Goal: Task Accomplishment & Management: Manage account settings

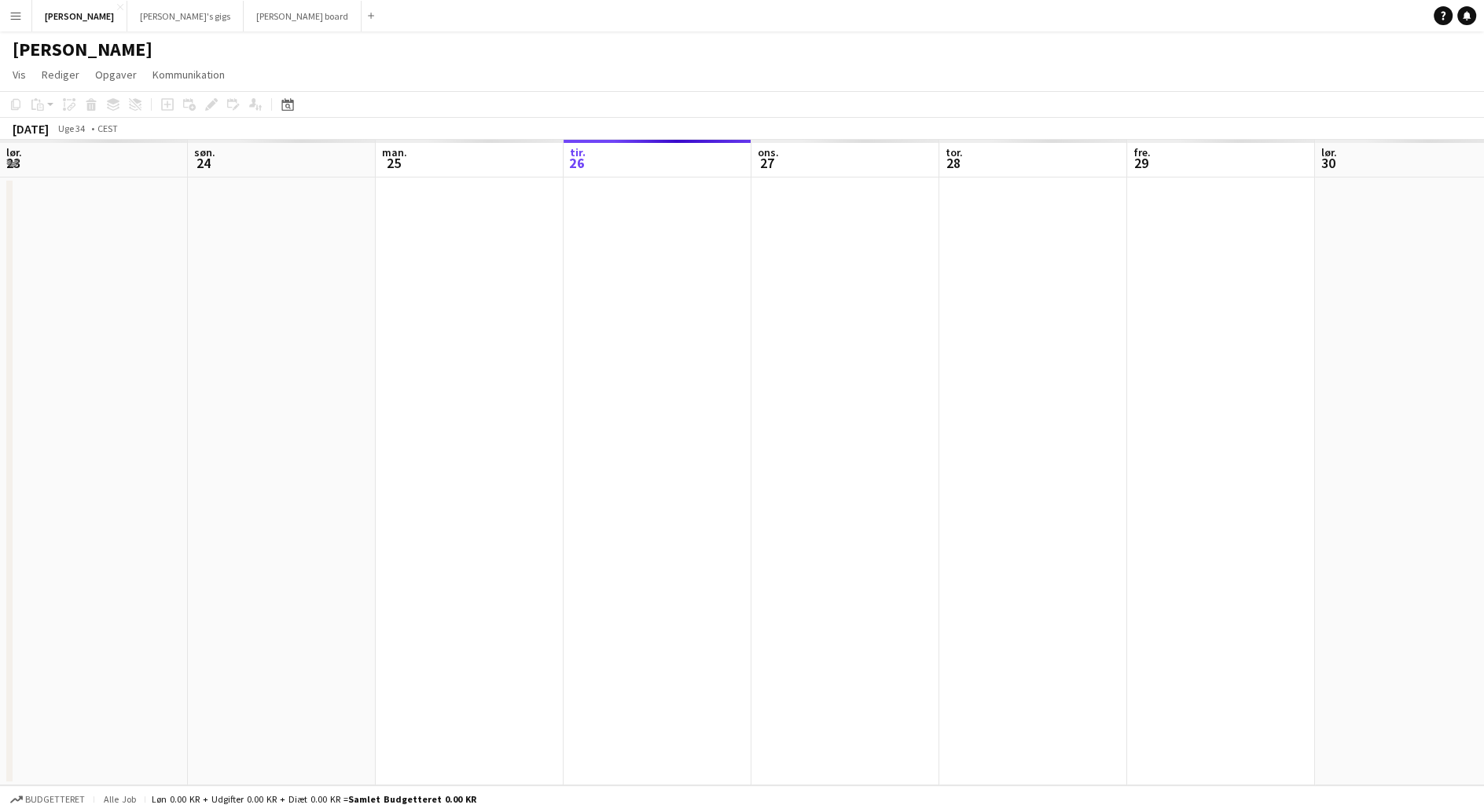
scroll to position [0, 375]
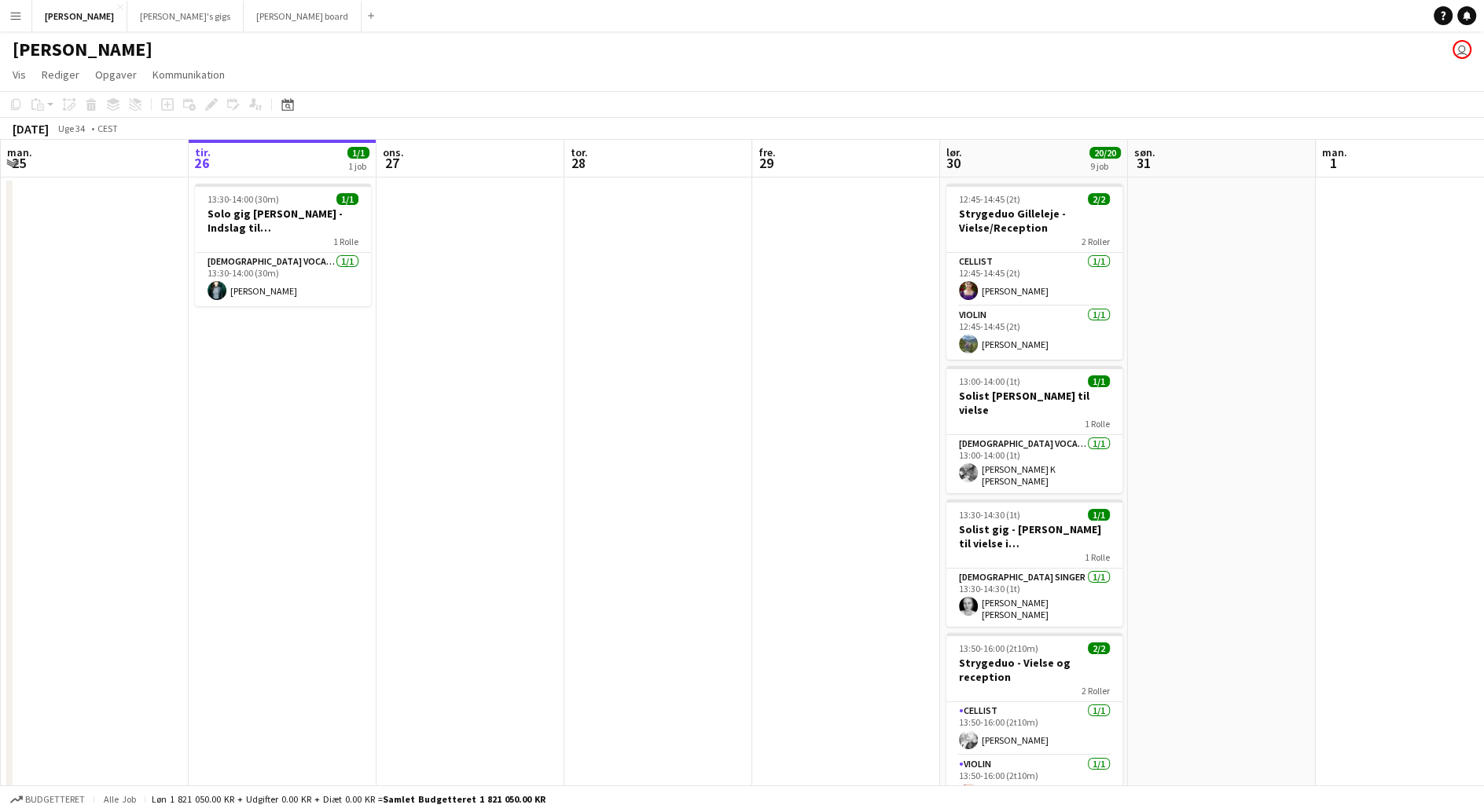
click at [19, 14] on app-icon "Menu" at bounding box center [15, 15] width 12 height 12
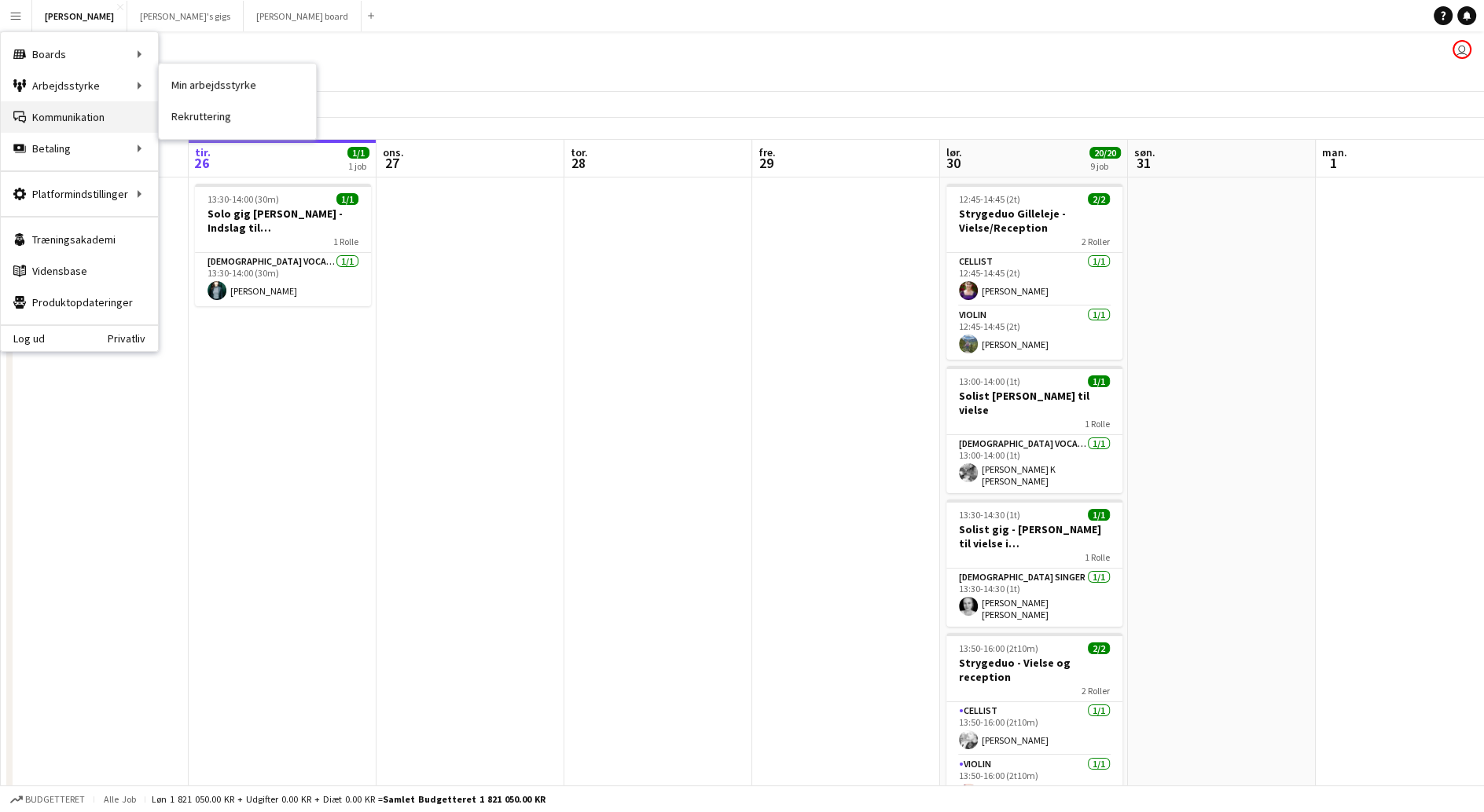
click at [52, 108] on link "Kommunikation Kommunikation" at bounding box center [79, 117] width 157 height 32
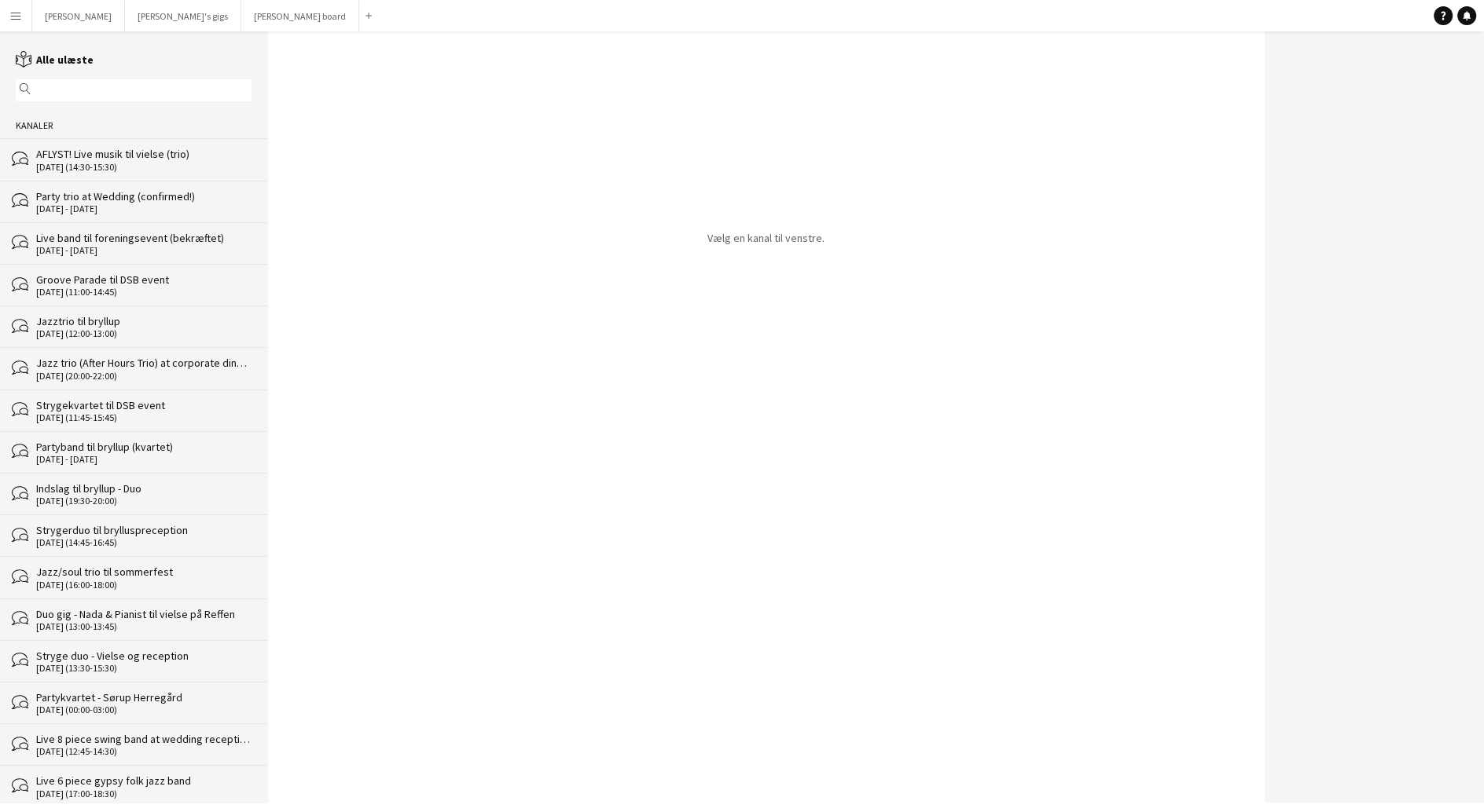
click at [81, 165] on div "[DATE] (14:30-15:30)" at bounding box center [144, 166] width 215 height 11
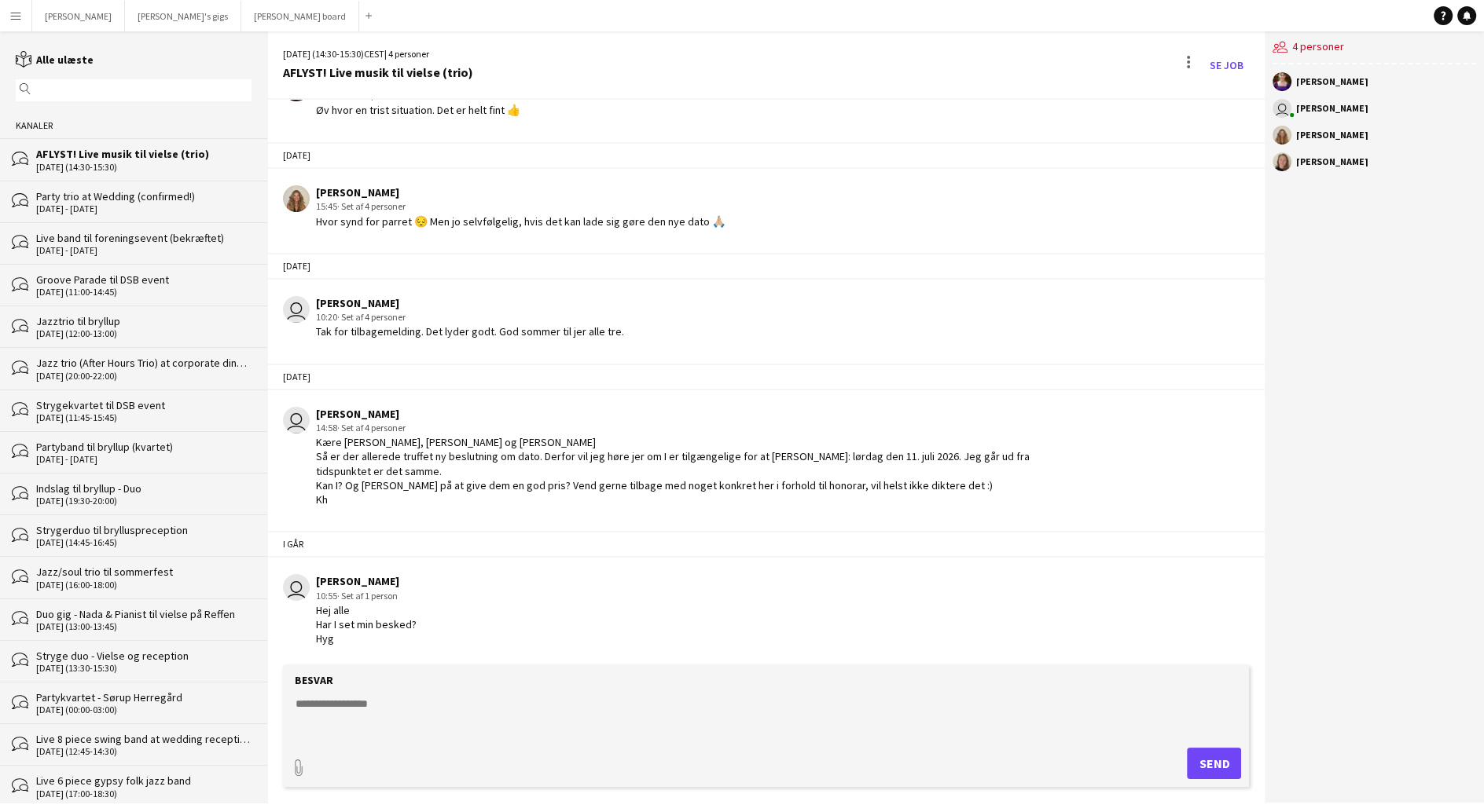
scroll to position [2626, 0]
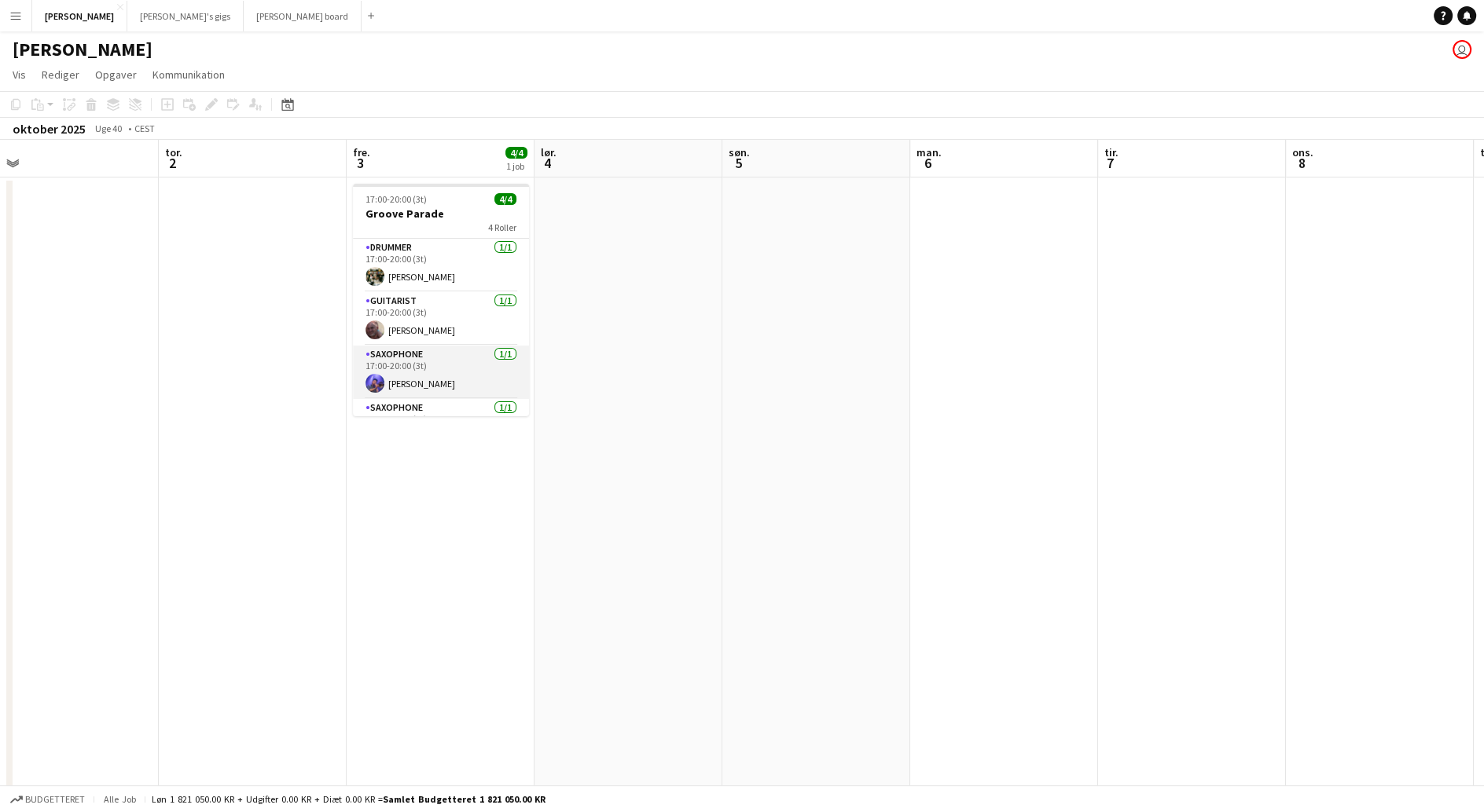
scroll to position [35, 0]
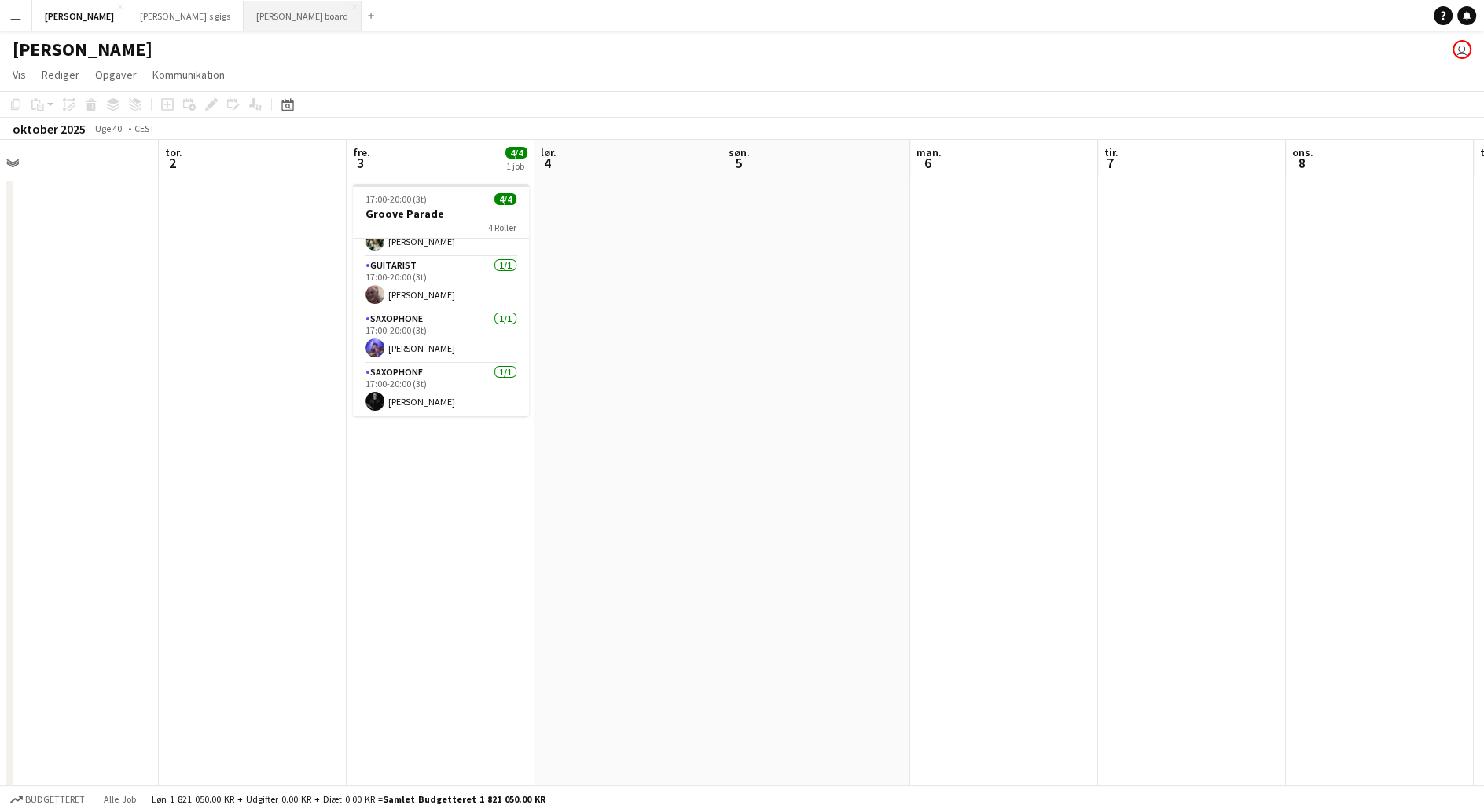
click at [244, 19] on button "Flachs board Luk" at bounding box center [302, 16] width 118 height 31
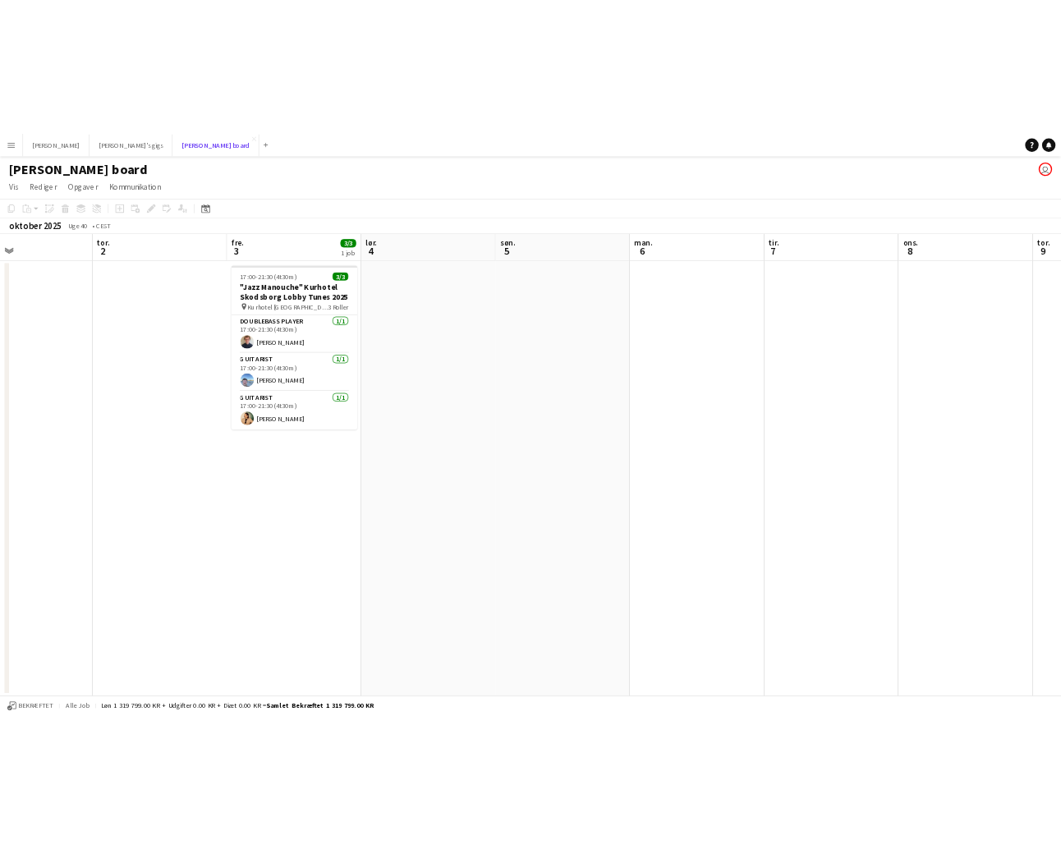
scroll to position [0, 450]
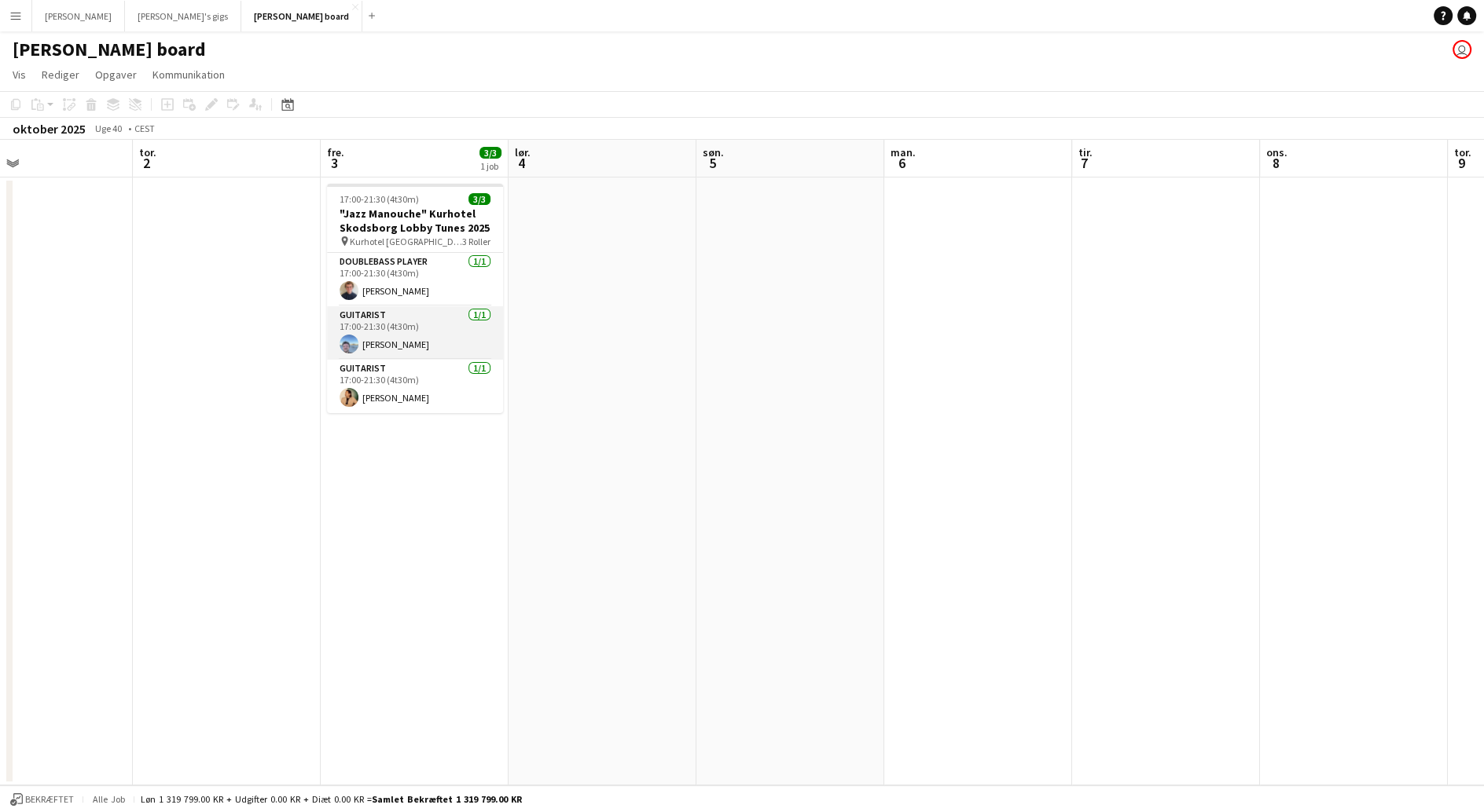
click at [436, 352] on app-card-role "Guitarist 1/1 17:00-21:30 (4t30m) Toke Lynggaard Larsen" at bounding box center [415, 333] width 176 height 54
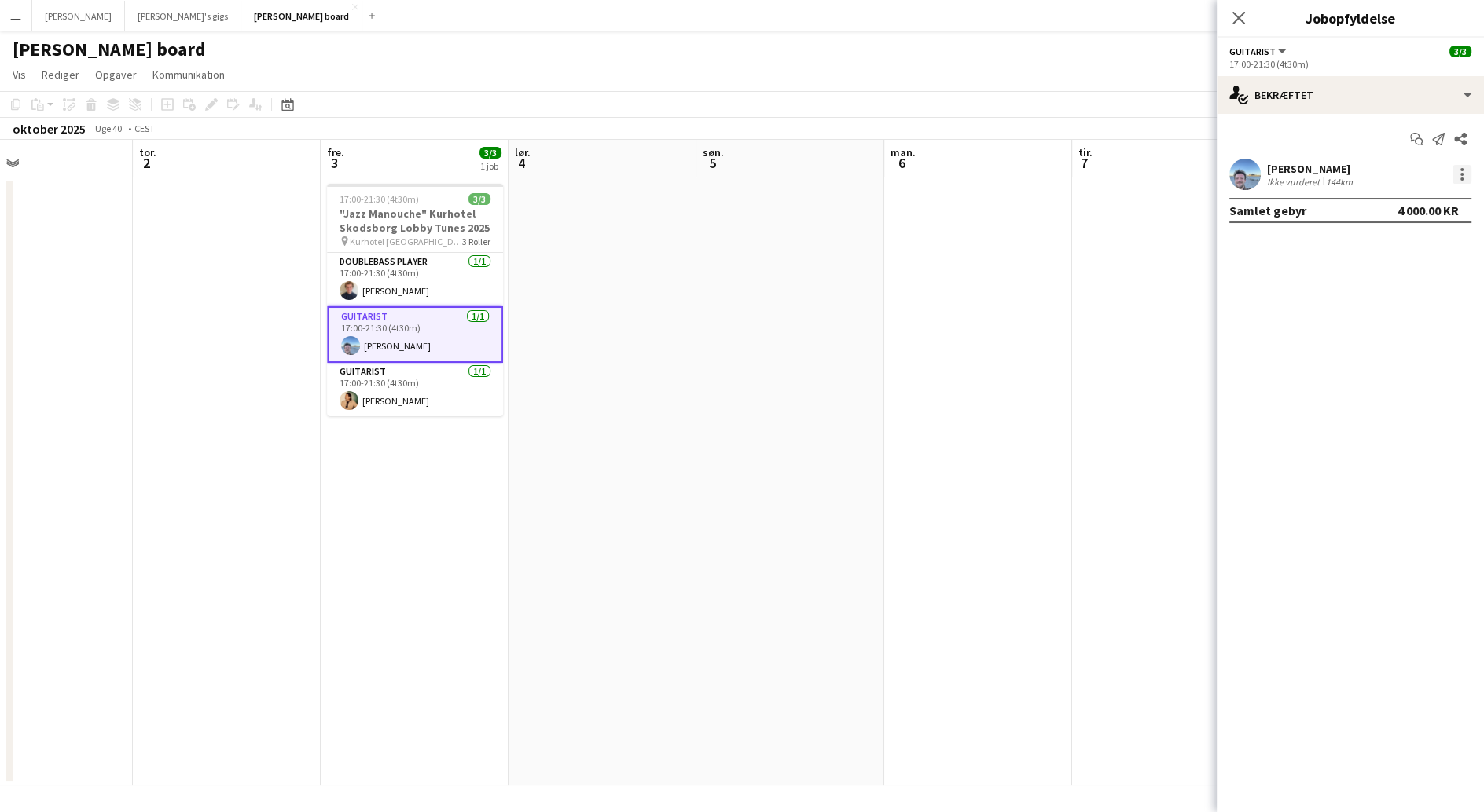
click at [1455, 174] on div at bounding box center [1462, 174] width 19 height 19
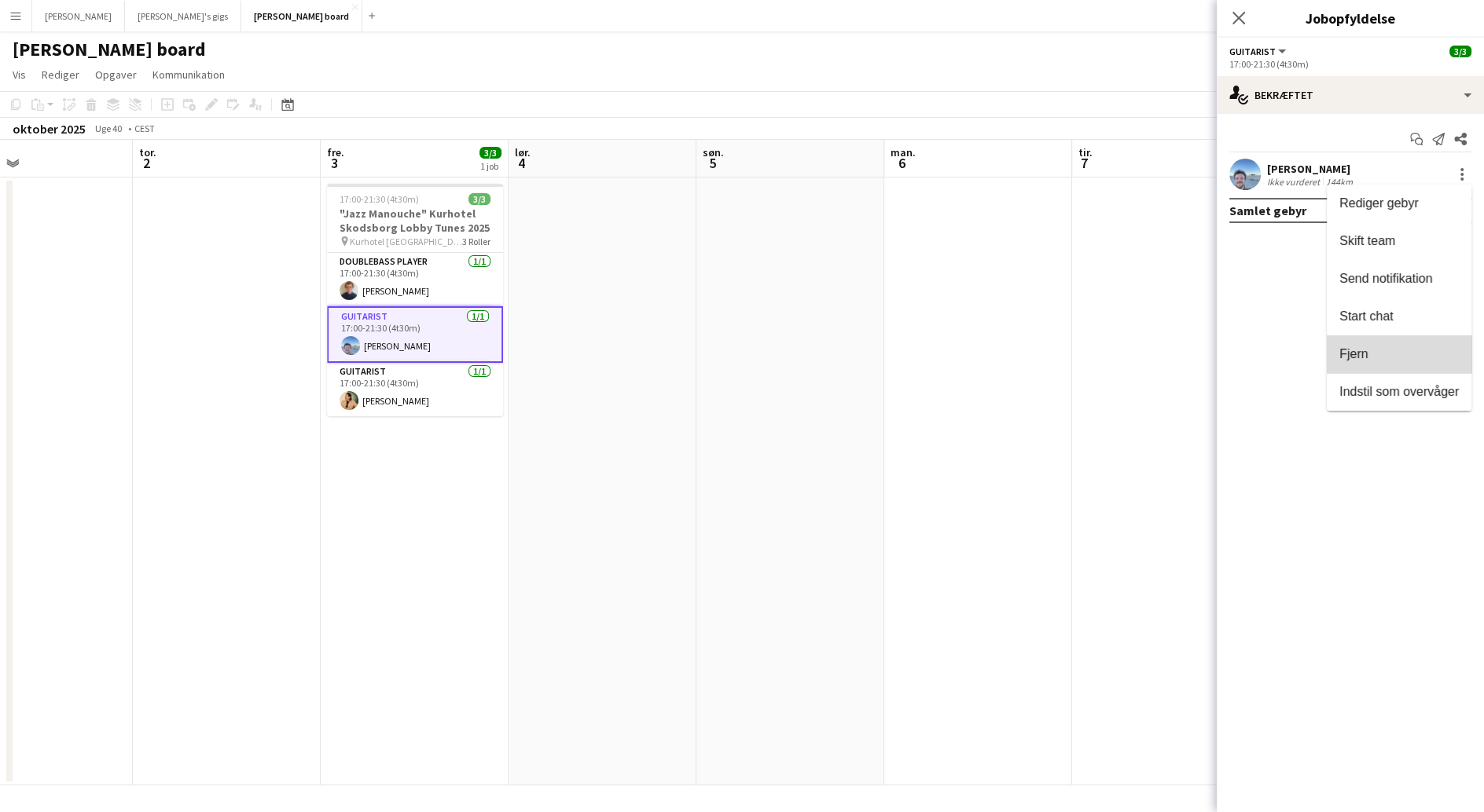
click at [1412, 350] on span "Fjern" at bounding box center [1399, 353] width 120 height 14
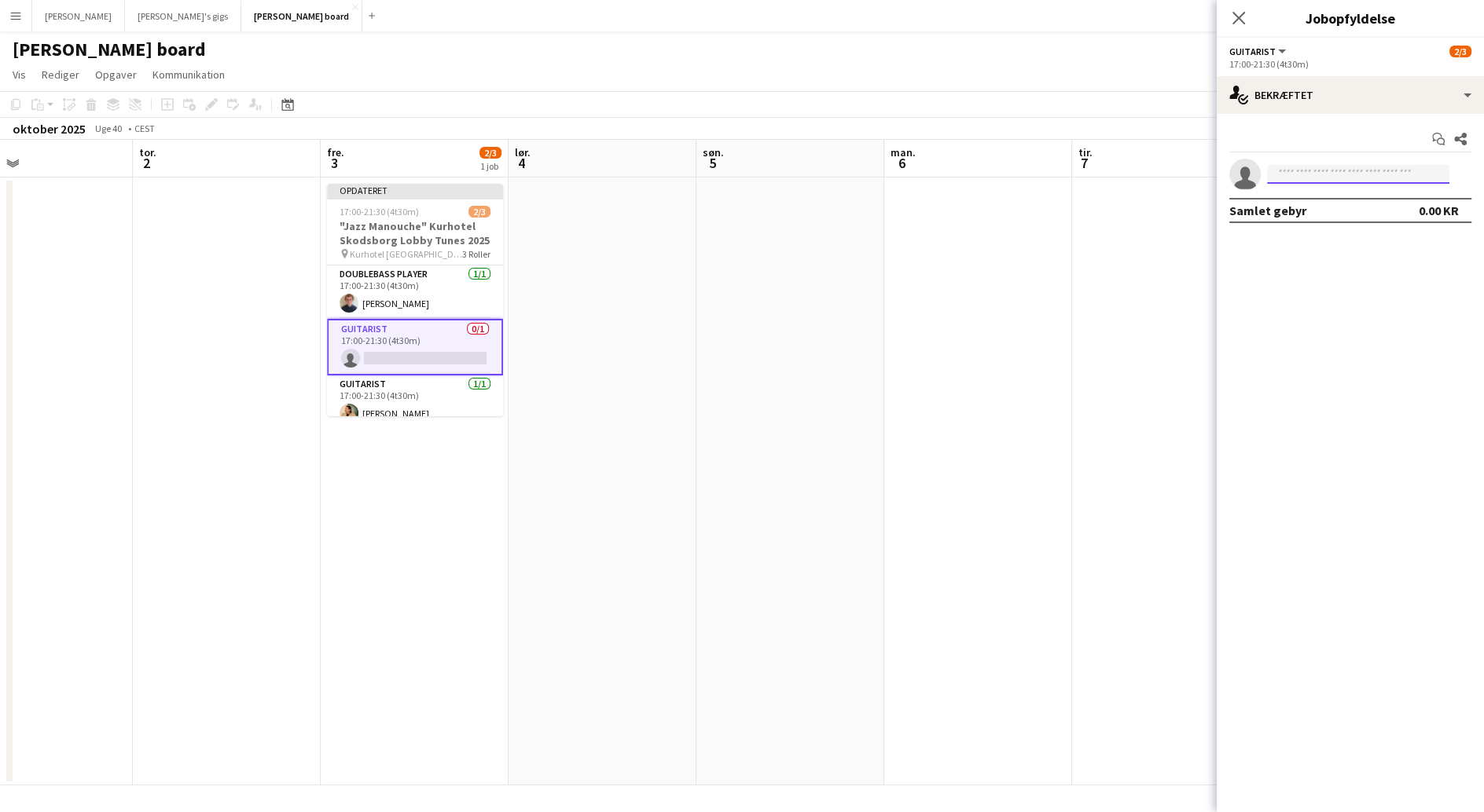
click at [1353, 171] on input at bounding box center [1358, 174] width 183 height 19
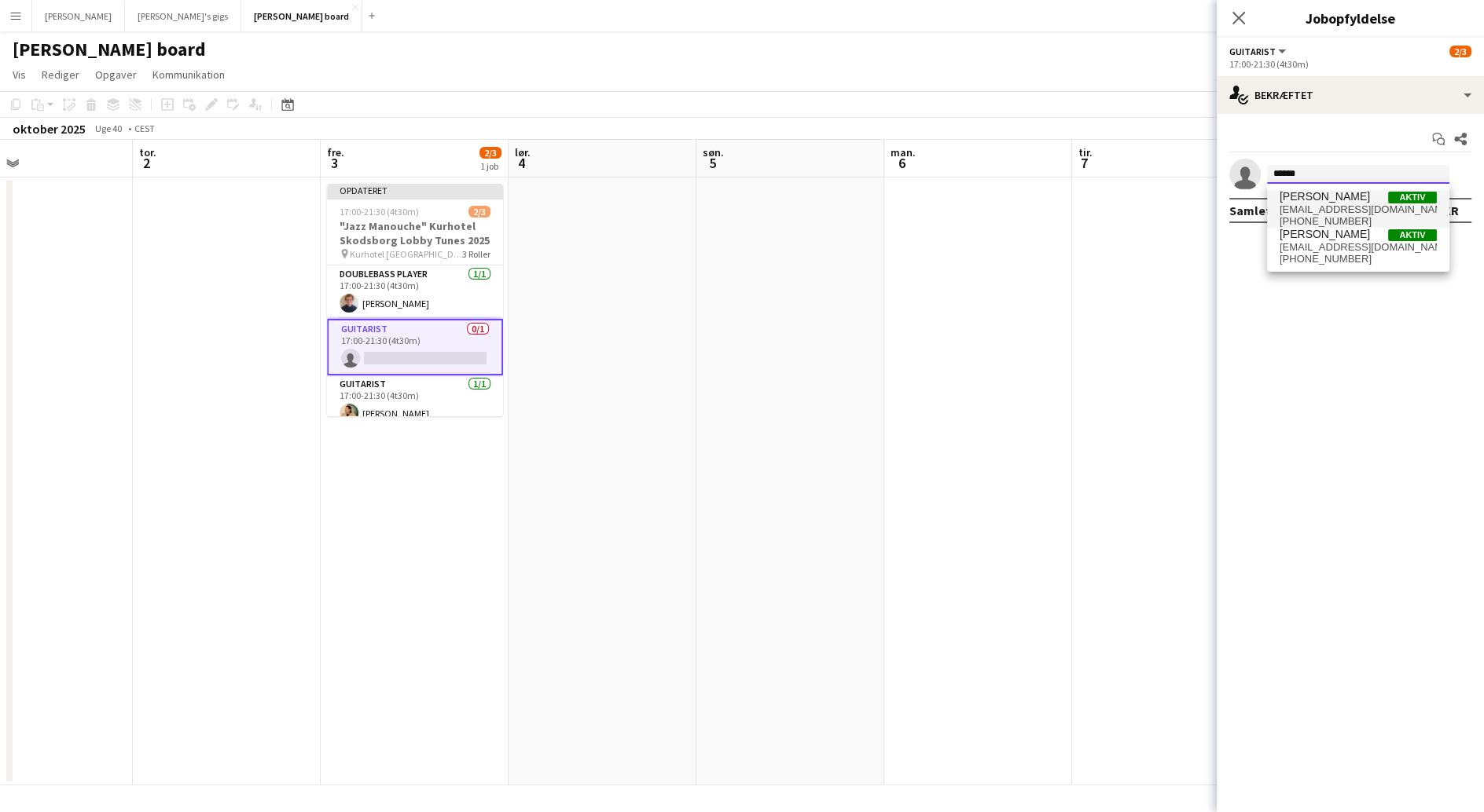
type input "******"
click at [1352, 204] on span "augustcampeotto@gmail.com" at bounding box center [1358, 209] width 157 height 12
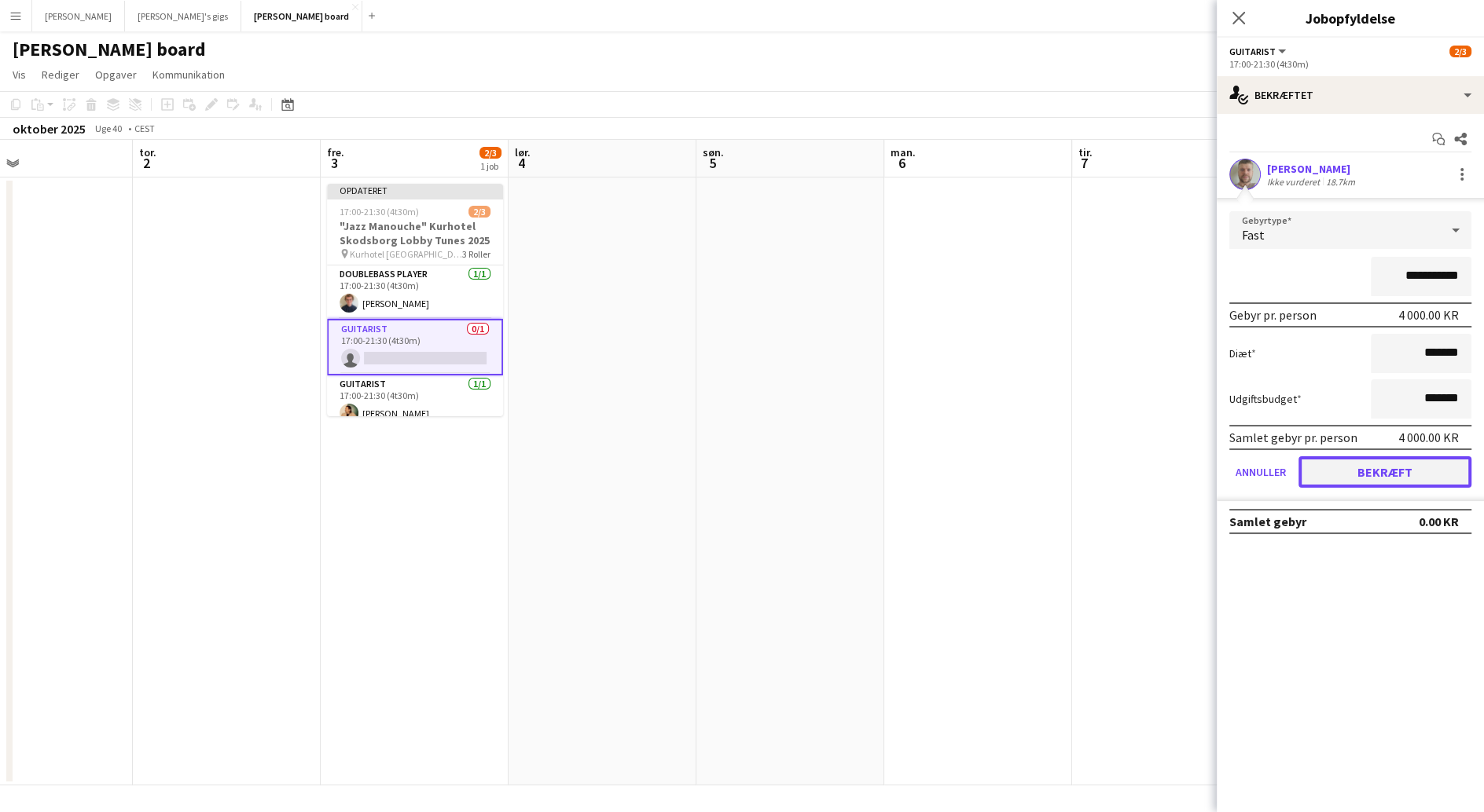
click at [1375, 462] on button "Bekræft" at bounding box center [1384, 472] width 173 height 32
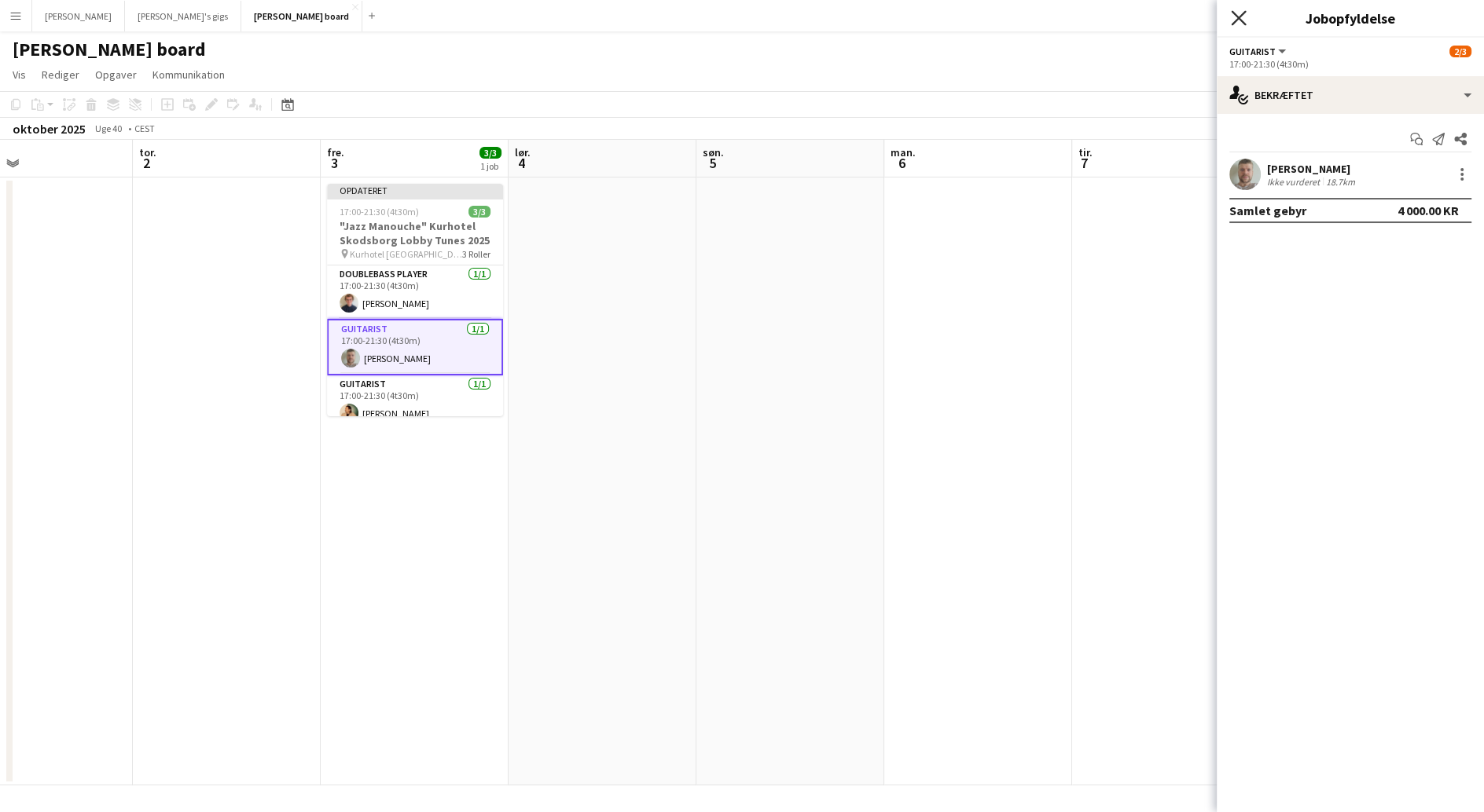
click at [1234, 19] on icon "Luk pop-in" at bounding box center [1238, 18] width 15 height 15
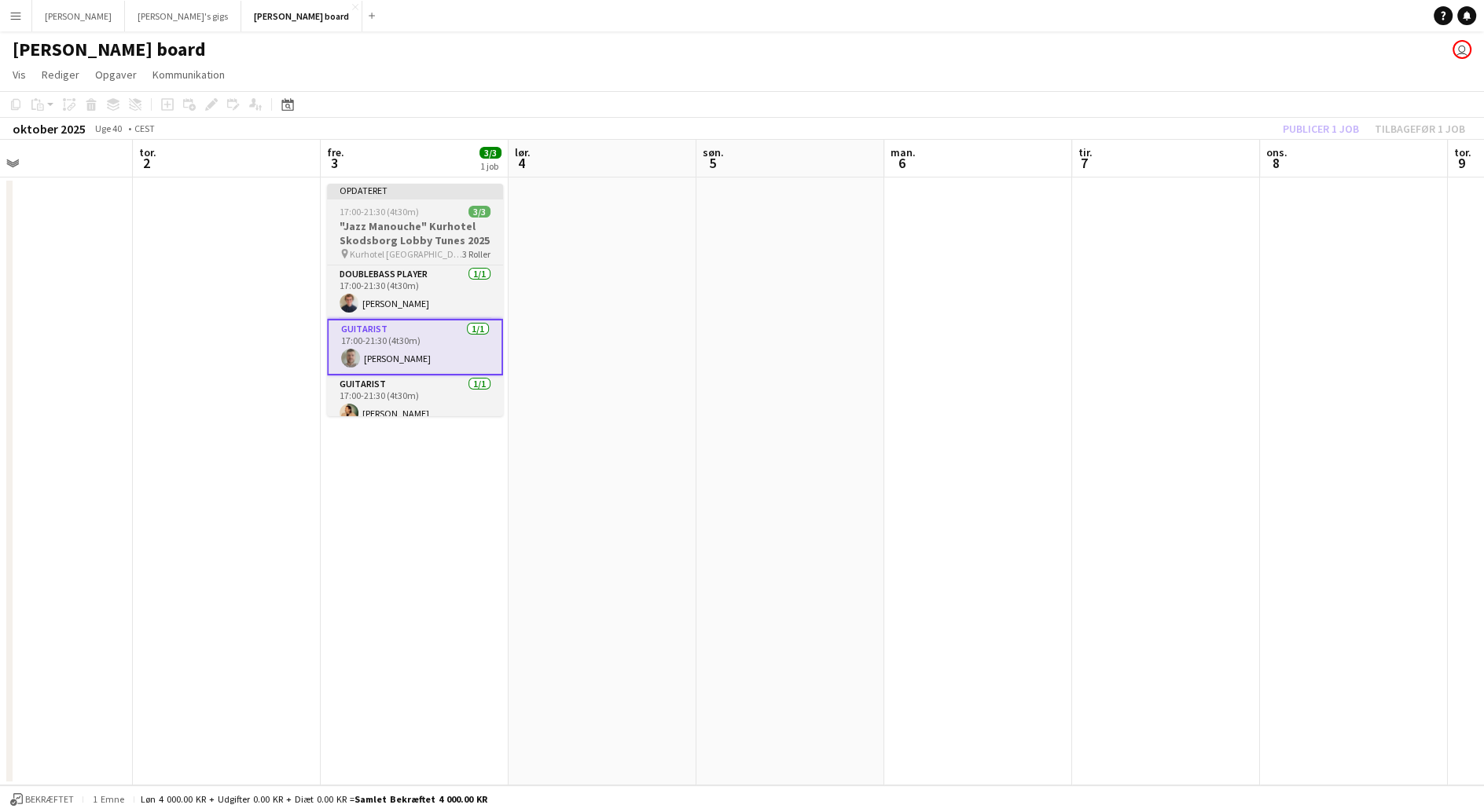
click at [448, 227] on h3 ""Jazz Manouche" Kurhotel Skodsborg Lobby Tunes 2025" at bounding box center [415, 233] width 176 height 29
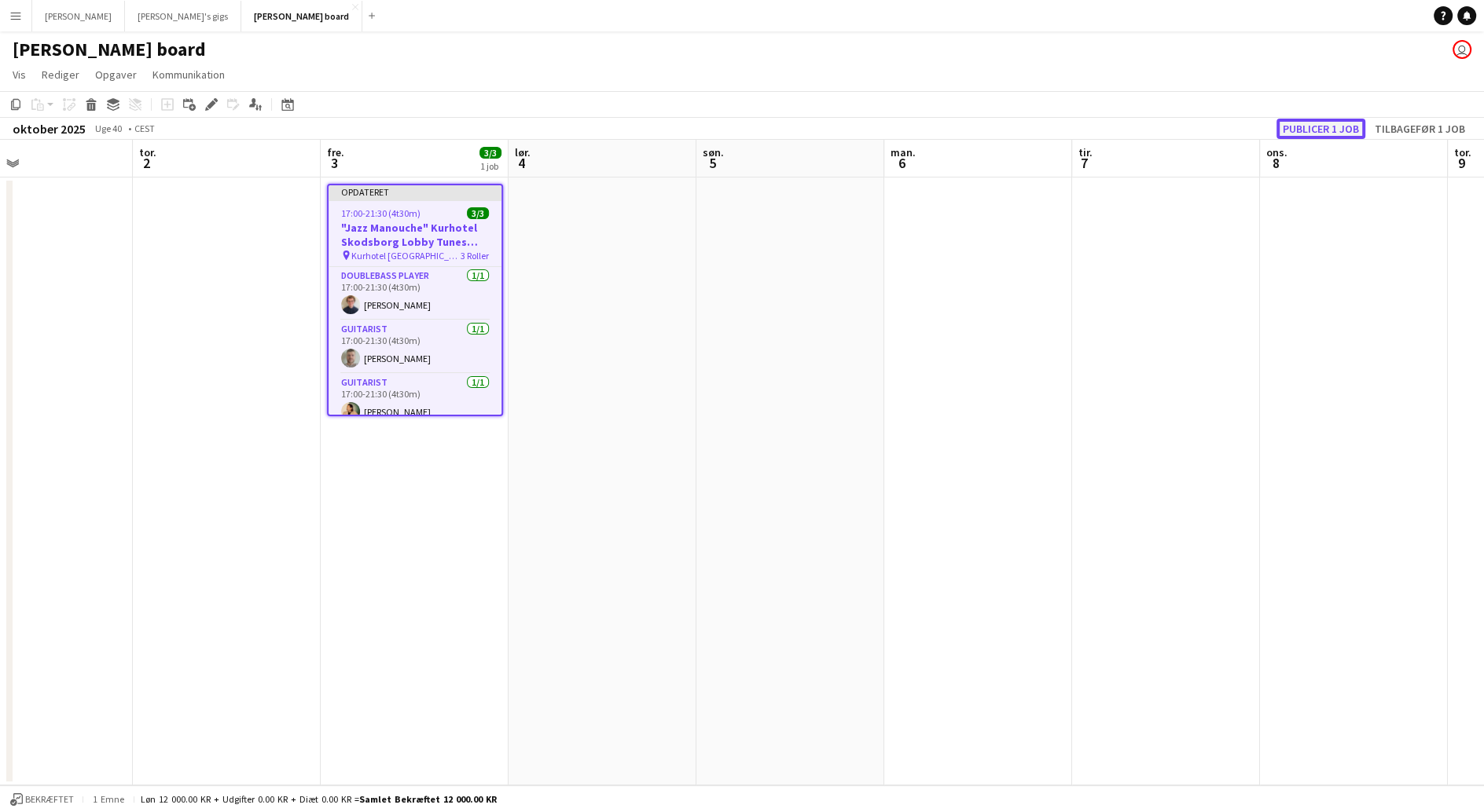
click at [1296, 134] on button "Publicer 1 job" at bounding box center [1320, 128] width 89 height 20
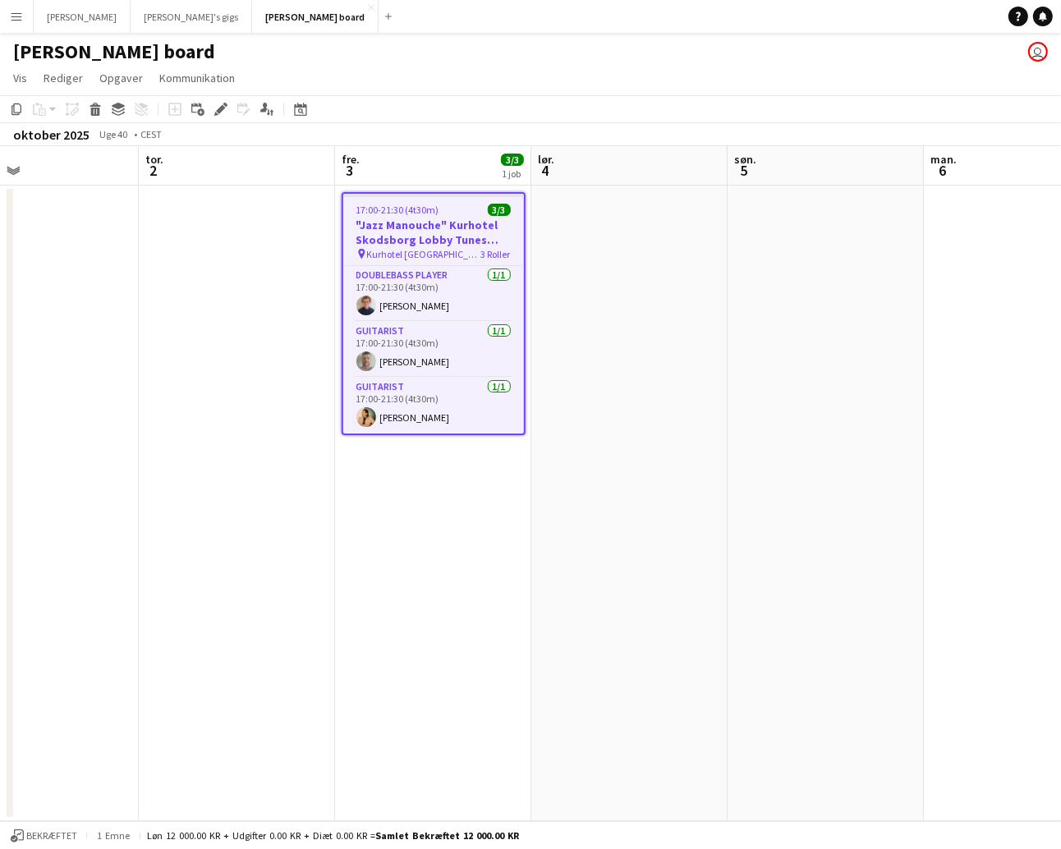
click at [25, 14] on button "Menu" at bounding box center [16, 16] width 33 height 33
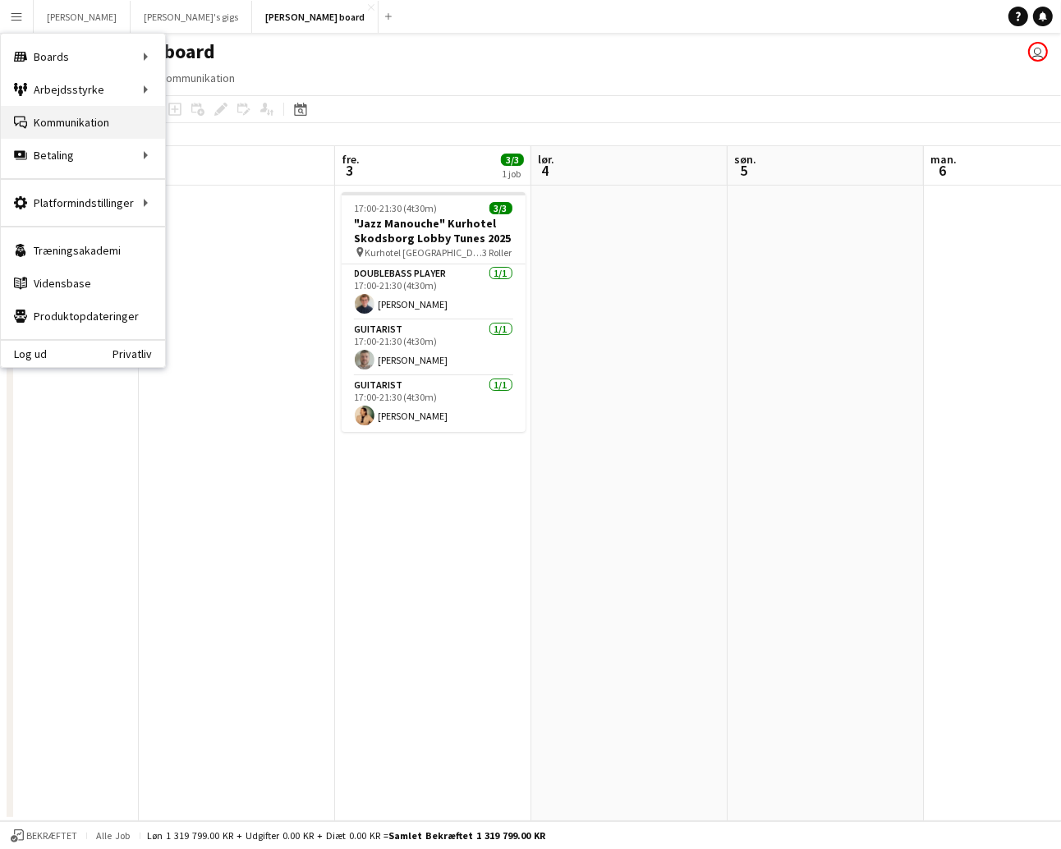
click at [63, 126] on link "Kommunikation Kommunikation" at bounding box center [83, 122] width 164 height 33
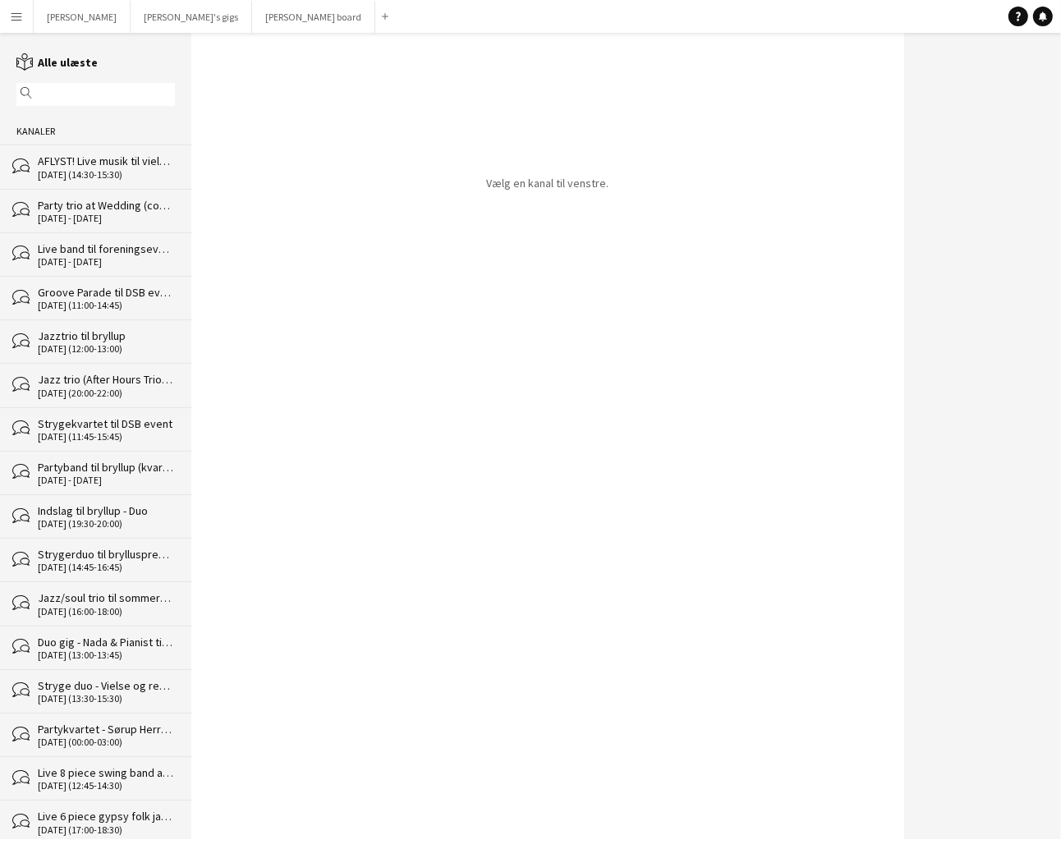
click at [82, 160] on div "AFLYST! Live musik til vielse (trio)" at bounding box center [106, 161] width 137 height 15
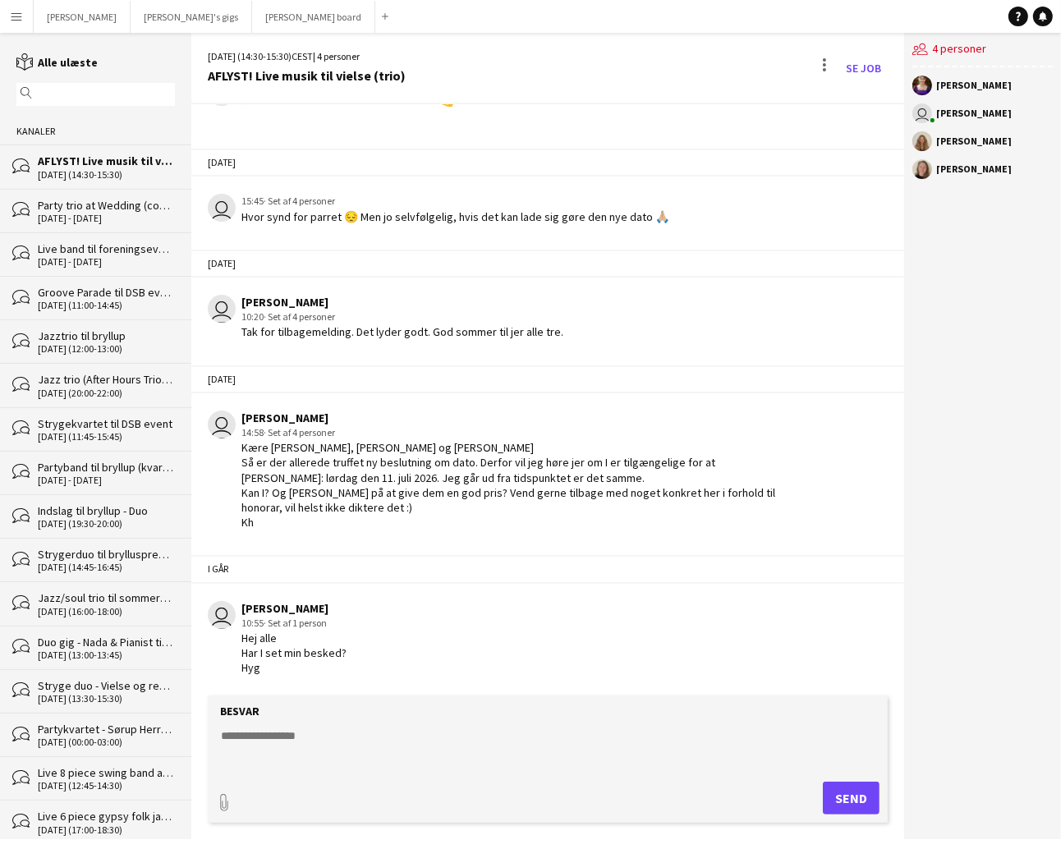
scroll to position [2880, 0]
